Goal: Information Seeking & Learning: Learn about a topic

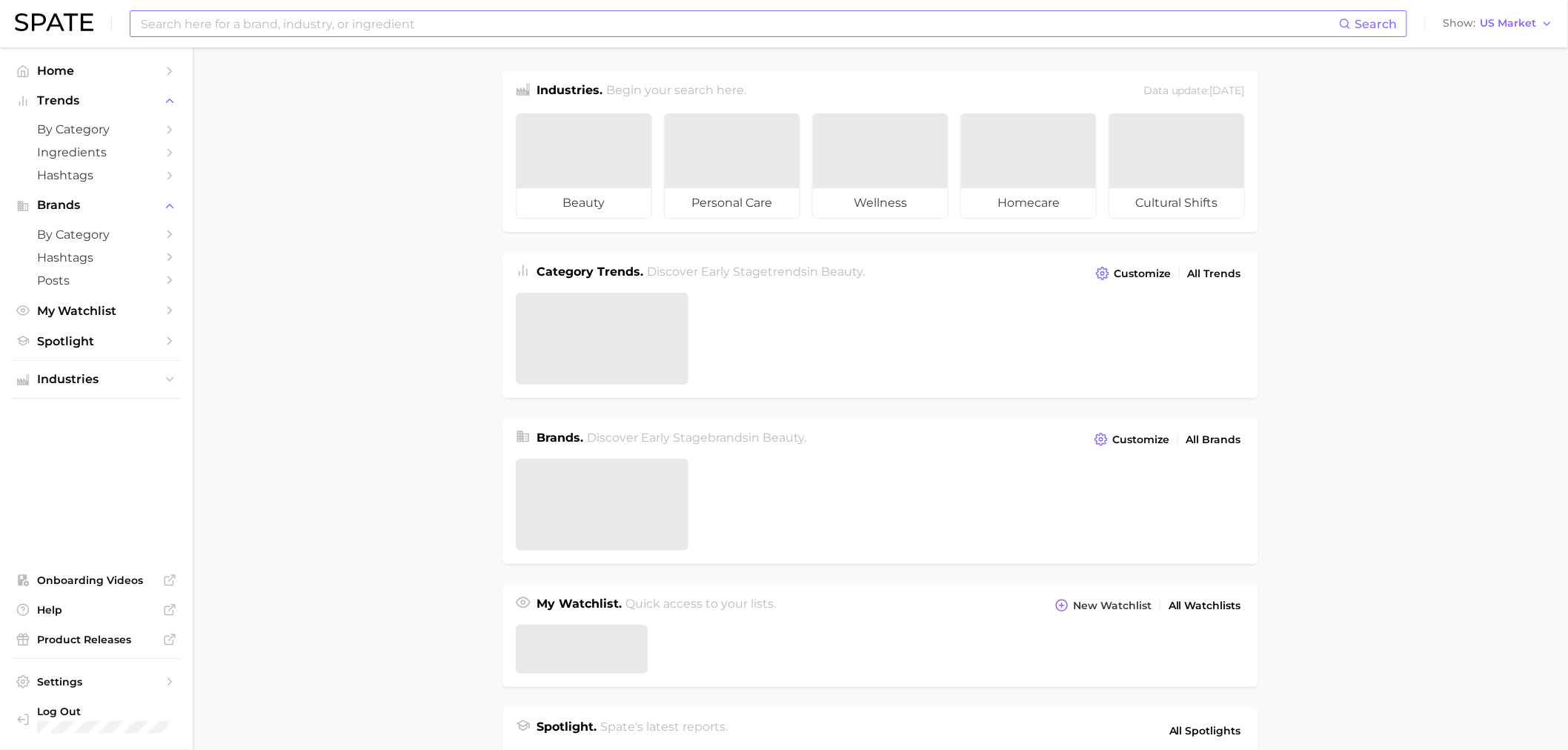
click at [566, 24] on input at bounding box center [739, 24] width 1200 height 25
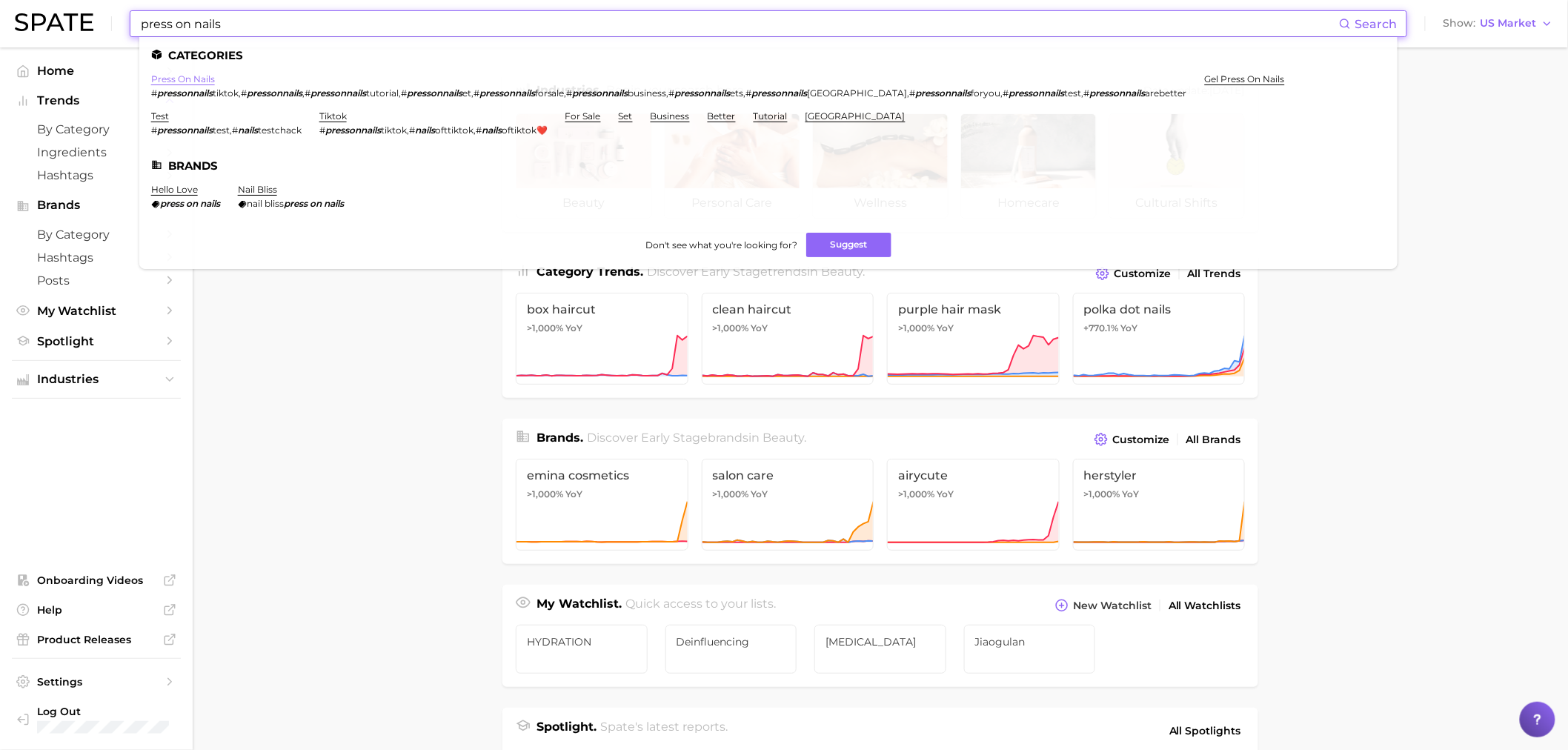
type input "press on nails"
click at [206, 74] on link "press on nails" at bounding box center [183, 79] width 64 height 11
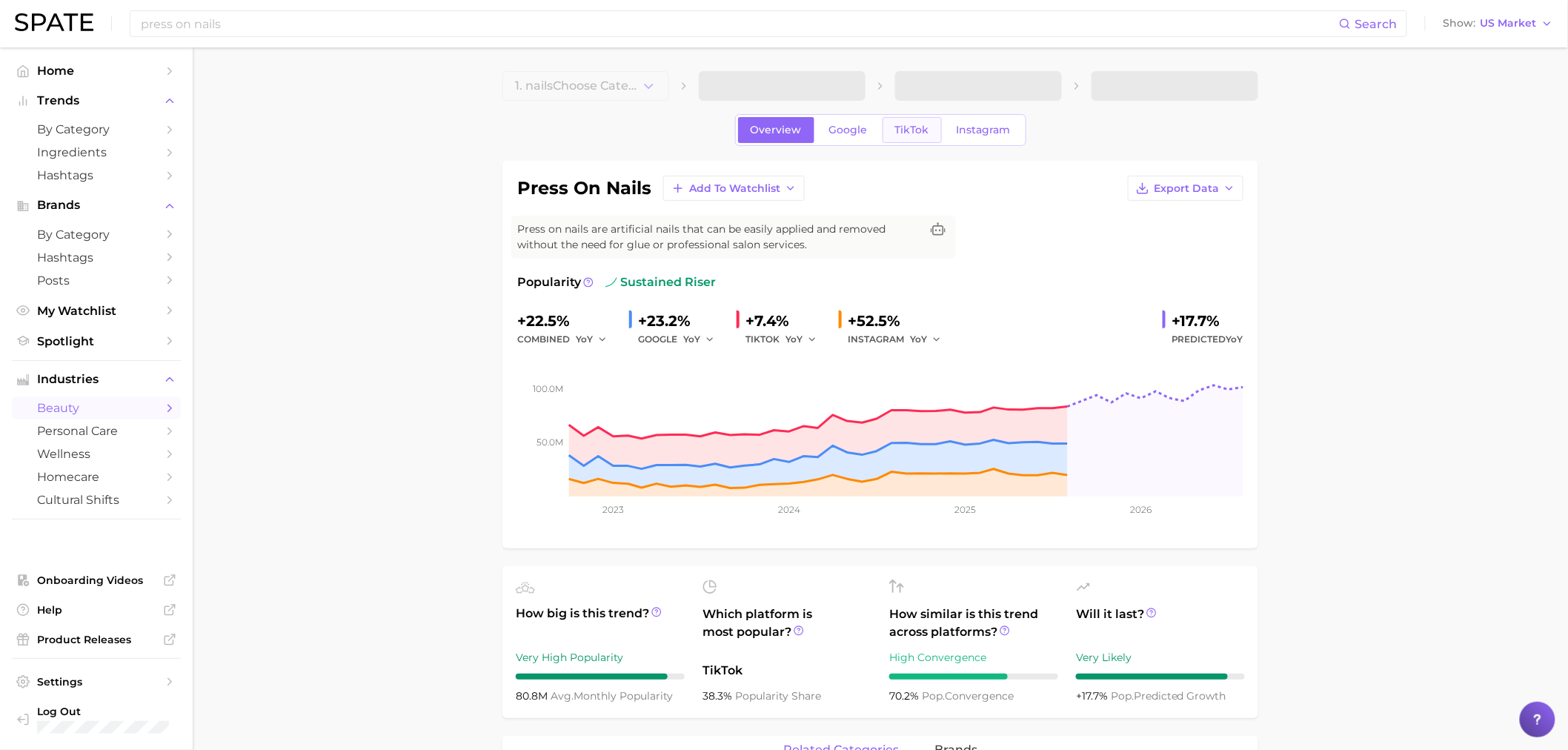
click at [887, 136] on link "TikTok" at bounding box center [911, 130] width 59 height 26
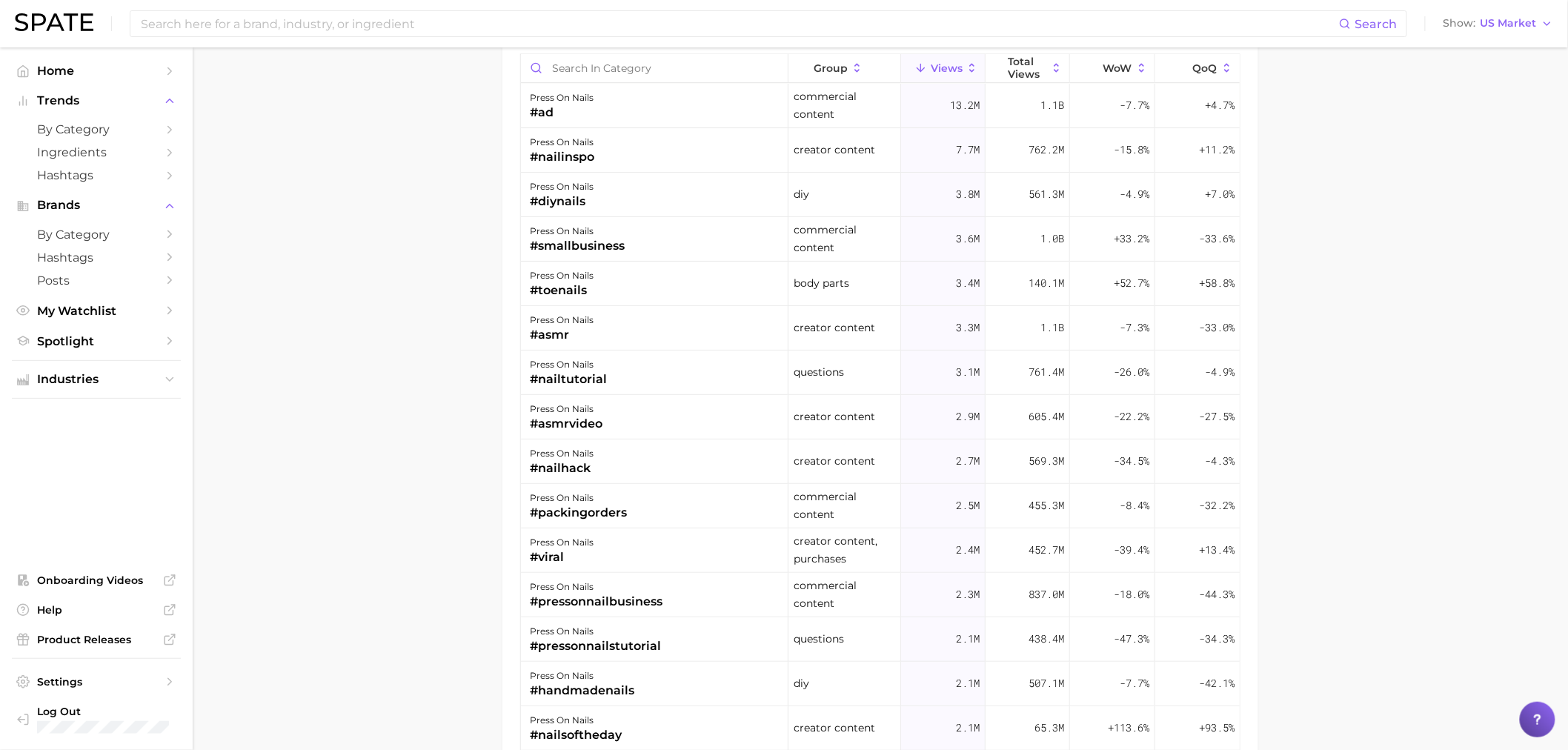
scroll to position [1153, 0]
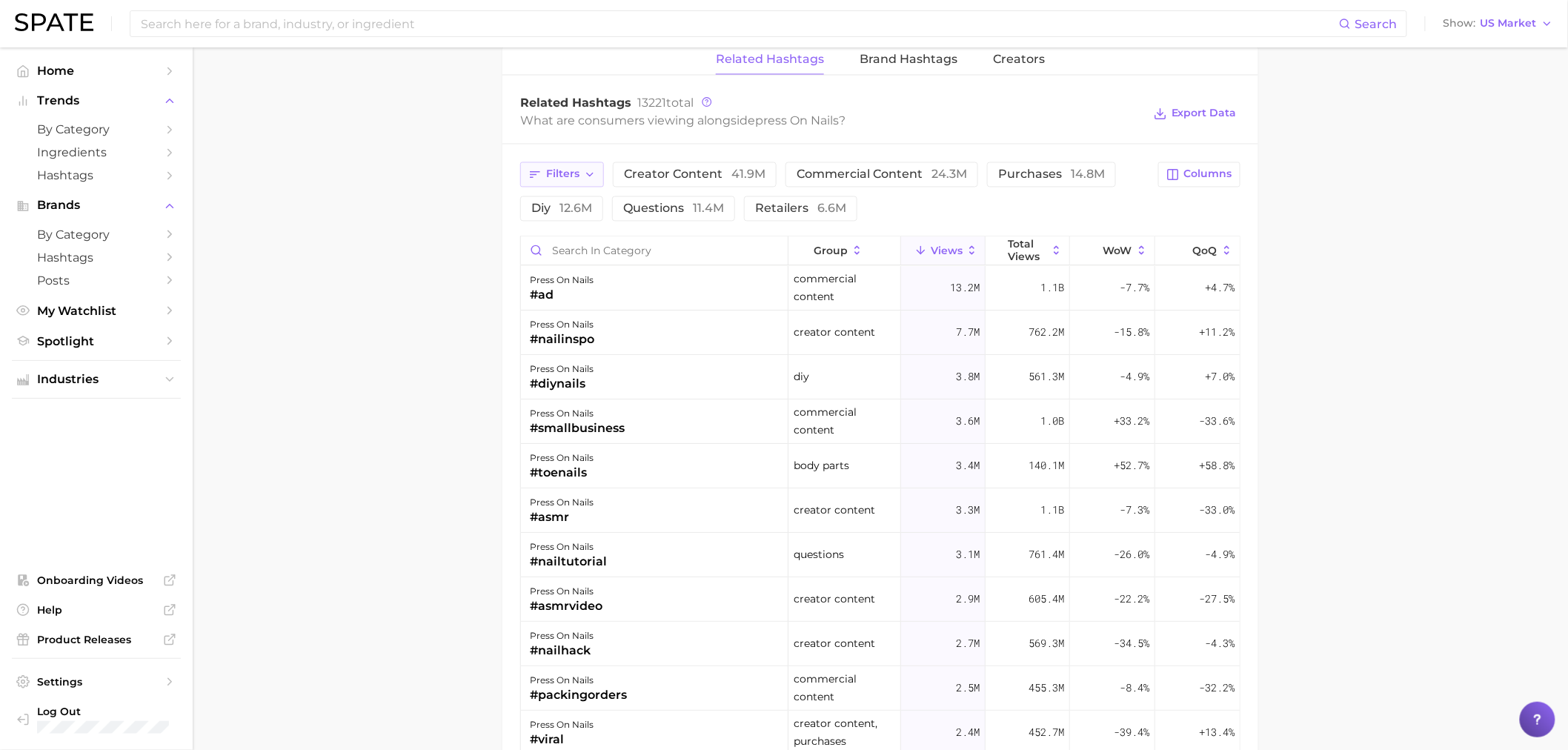
click at [573, 162] on button "Filters" at bounding box center [562, 175] width 84 height 25
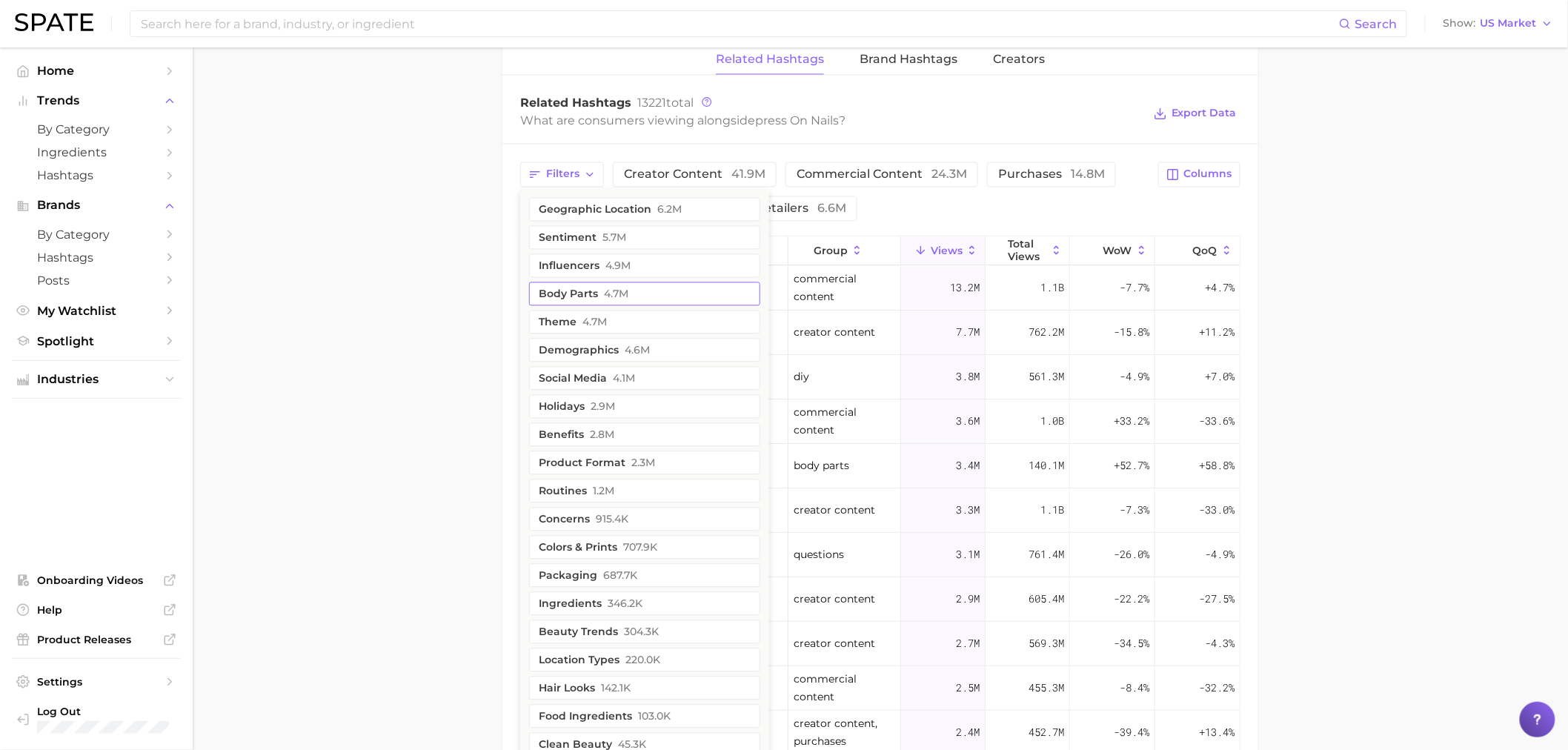
click at [615, 294] on span "4.7m" at bounding box center [616, 294] width 24 height 12
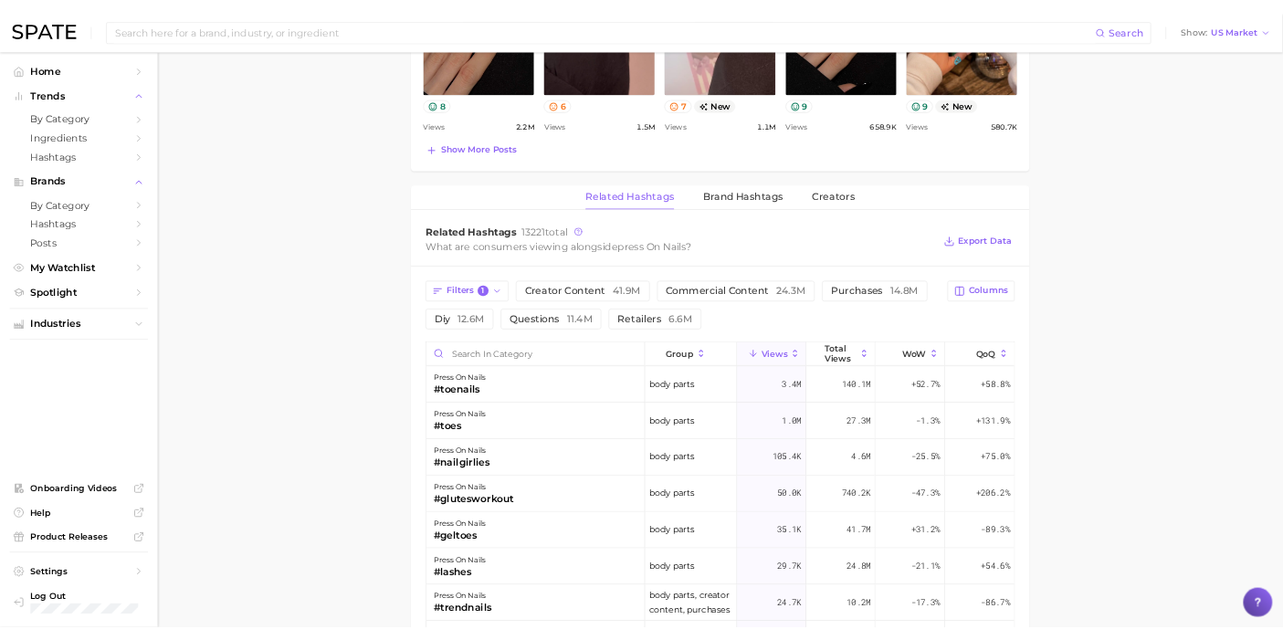
scroll to position [1257, 0]
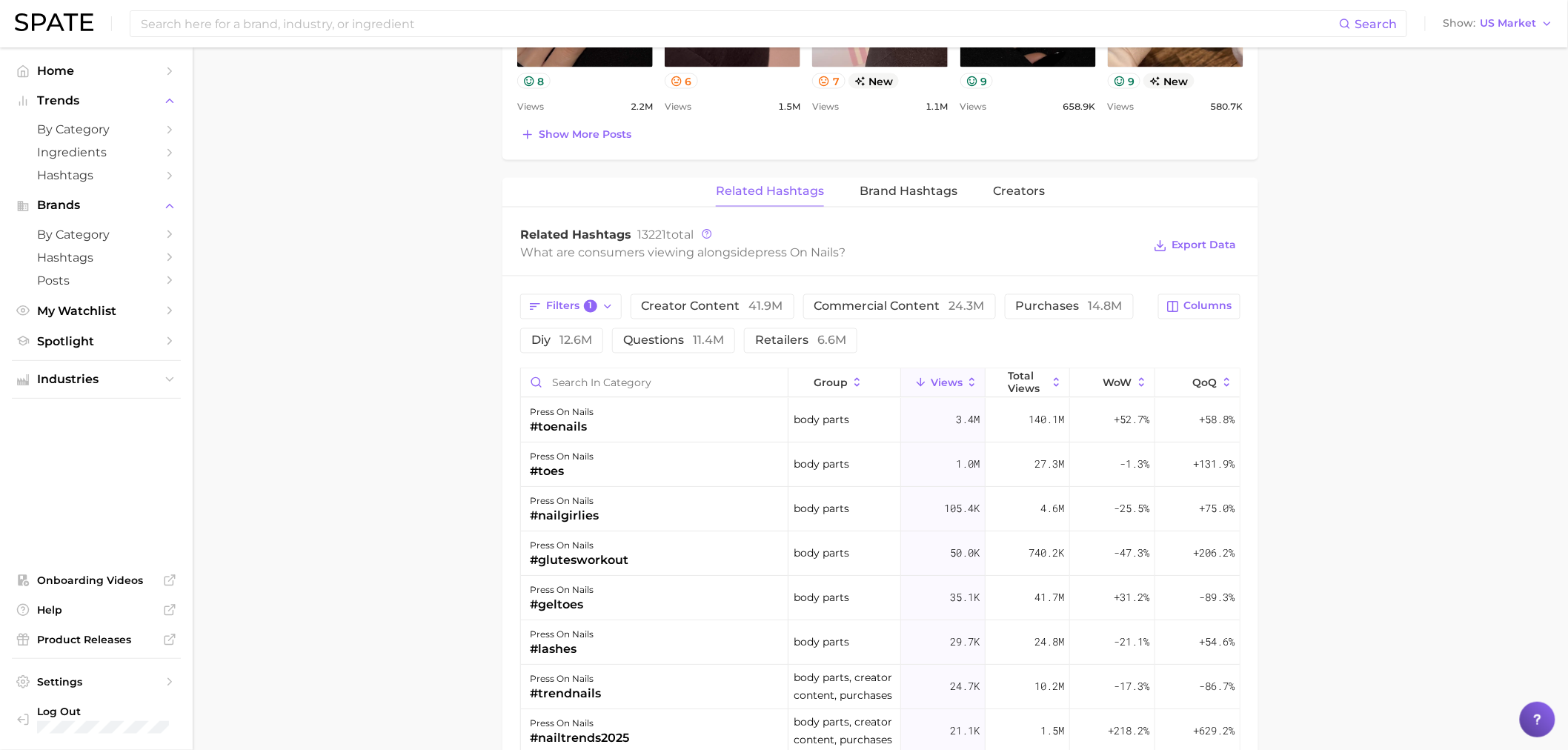
click at [1475, 454] on main "1. nails 2. nail products 3. nail design products 4. press on nails Overview Go…" at bounding box center [880, 119] width 1376 height 2183
